Goal: Transaction & Acquisition: Purchase product/service

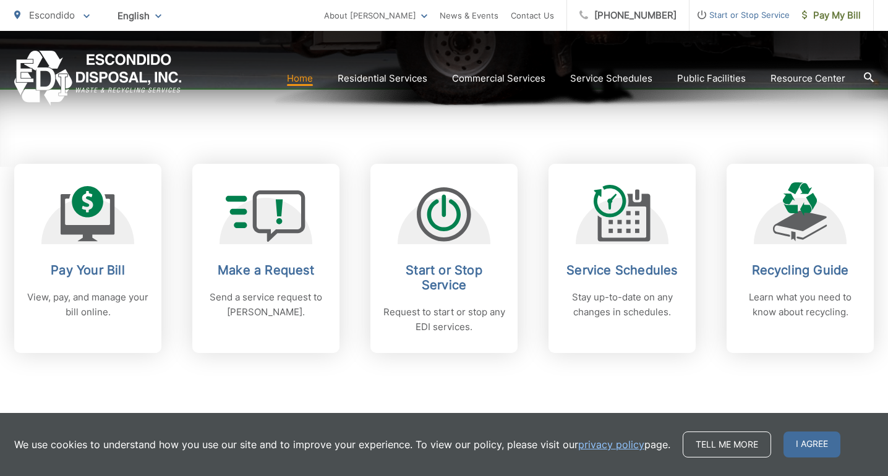
scroll to position [475, 0]
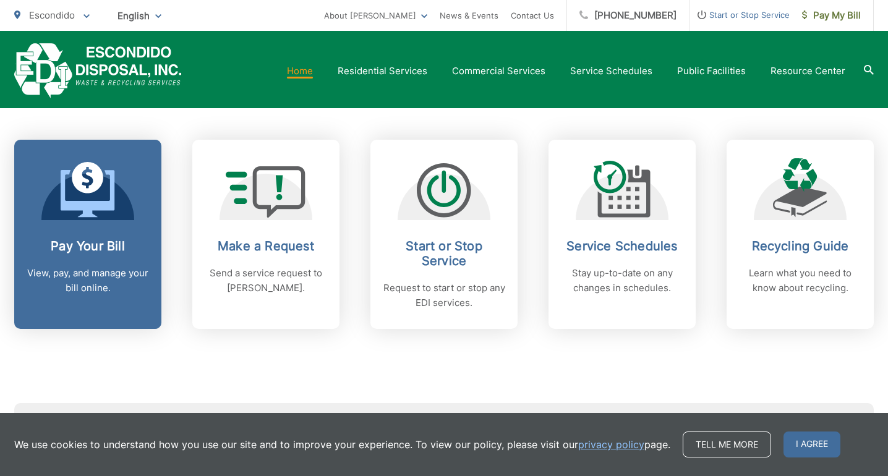
click at [113, 265] on div "Pay Your Bill View, pay, and manage your bill online." at bounding box center [88, 267] width 122 height 57
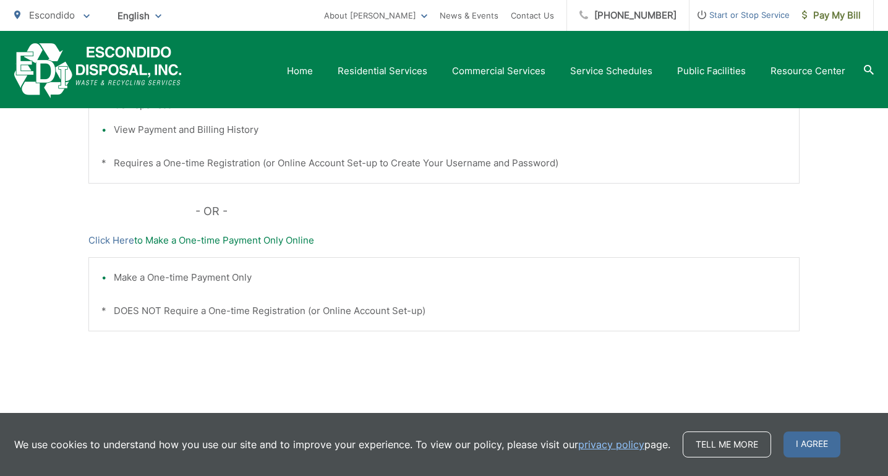
scroll to position [456, 0]
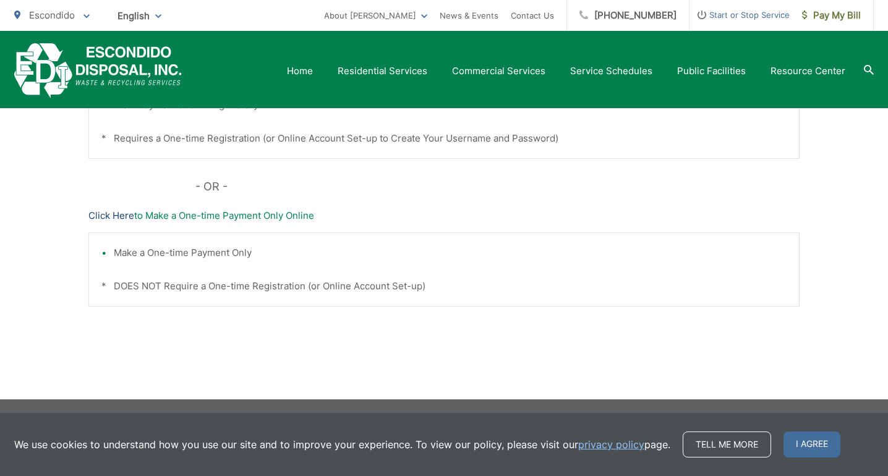
click at [111, 212] on link "Click Here" at bounding box center [111, 215] width 46 height 15
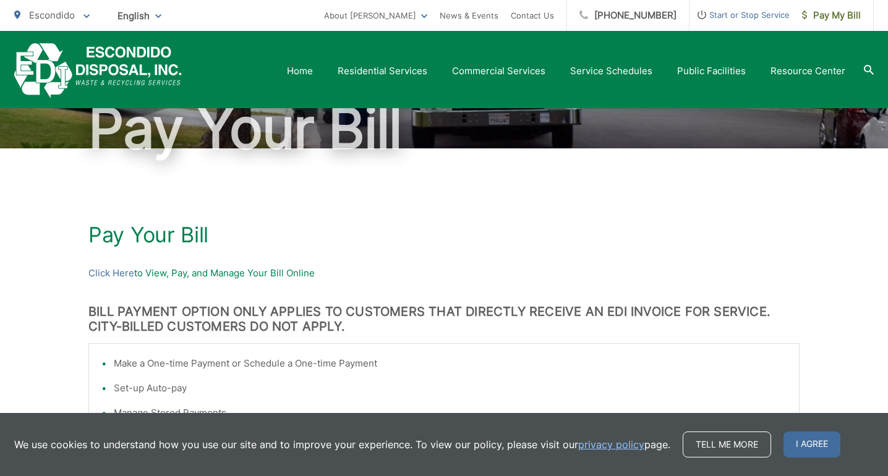
scroll to position [0, 0]
